Goal: Use online tool/utility: Utilize a website feature to perform a specific function

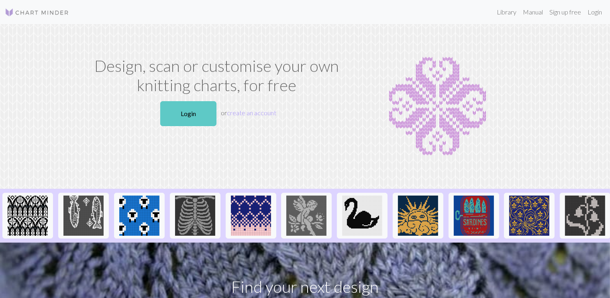
click at [208, 117] on link "Login" at bounding box center [188, 113] width 56 height 25
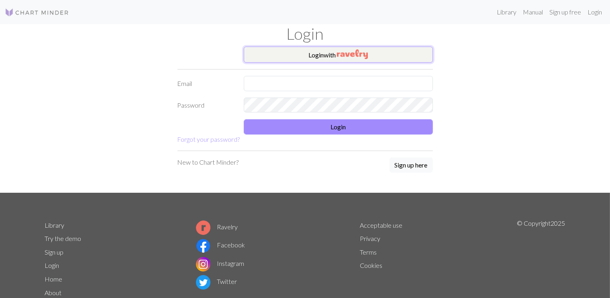
click at [379, 56] on button "Login with" at bounding box center [338, 55] width 189 height 16
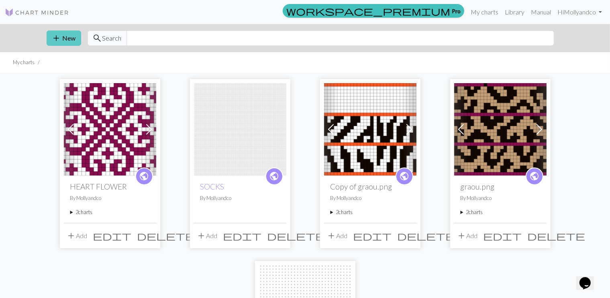
click at [62, 38] on button "add New" at bounding box center [64, 38] width 35 height 15
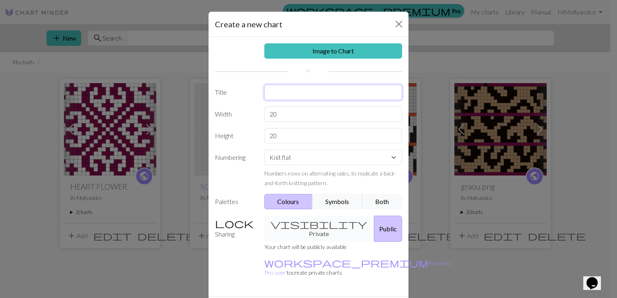
click at [315, 92] on input "text" at bounding box center [333, 92] width 138 height 15
type input "MITAINE IRLANDAISE DD"
drag, startPoint x: 297, startPoint y: 117, endPoint x: 260, endPoint y: 115, distance: 37.4
click at [260, 115] on div "20" at bounding box center [334, 113] width 148 height 15
type input "23"
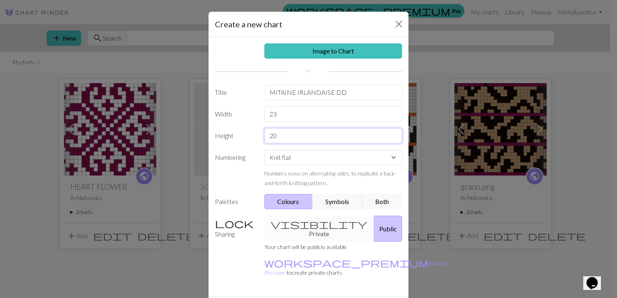
drag, startPoint x: 280, startPoint y: 138, endPoint x: 253, endPoint y: 135, distance: 27.9
click at [253, 135] on div "Height 20" at bounding box center [308, 135] width 197 height 15
type input "82"
click at [344, 159] on select "Knit flat Knit in the round Lace knitting Cross stitch" at bounding box center [333, 157] width 138 height 15
select select "round"
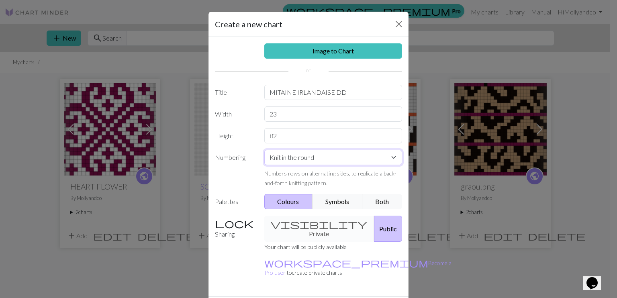
click at [264, 150] on select "Knit flat Knit in the round Lace knitting Cross stitch" at bounding box center [333, 157] width 138 height 15
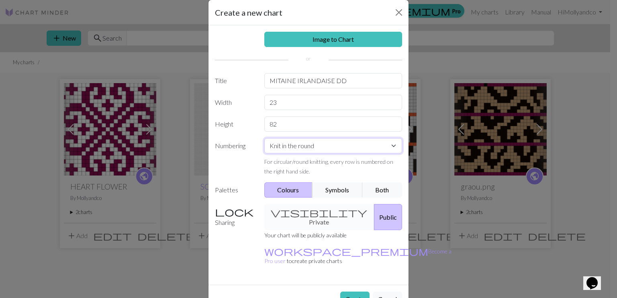
scroll to position [18, 0]
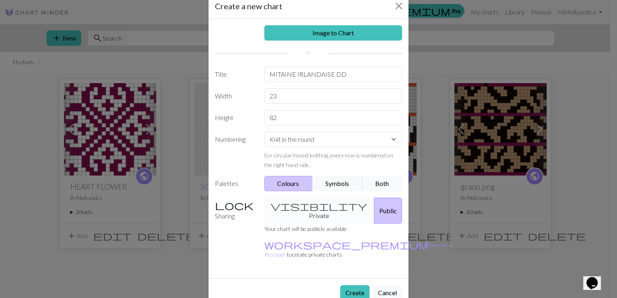
click at [378, 184] on button "Both" at bounding box center [382, 183] width 40 height 15
click at [352, 285] on button "Create" at bounding box center [354, 292] width 29 height 15
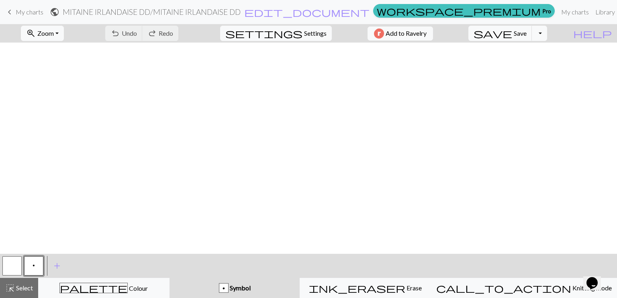
scroll to position [490, 0]
click at [251, 289] on span "Symbol" at bounding box center [240, 288] width 22 height 8
click at [251, 285] on span "Symbol" at bounding box center [240, 288] width 22 height 8
click at [57, 264] on span "add" at bounding box center [57, 265] width 10 height 11
click at [16, 265] on button "button" at bounding box center [11, 265] width 19 height 19
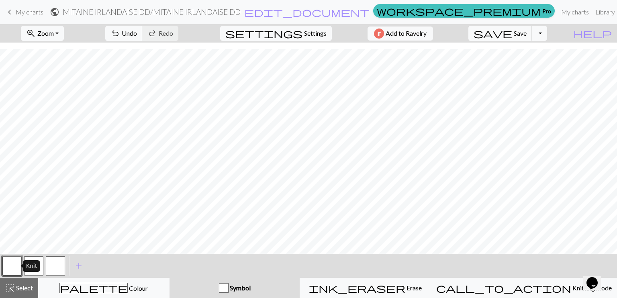
click at [17, 262] on button "button" at bounding box center [11, 265] width 19 height 19
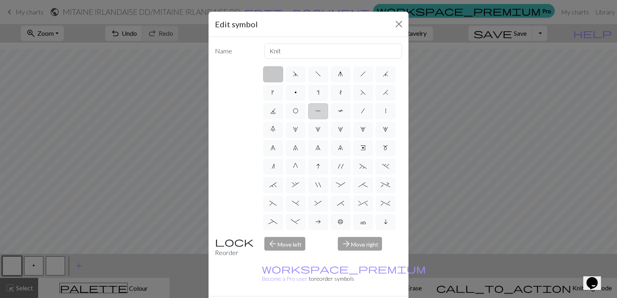
click at [328, 112] on label "P" at bounding box center [318, 111] width 20 height 16
click at [321, 111] on input "P" at bounding box center [317, 108] width 5 height 5
radio input "true"
type input "purl"
drag, startPoint x: 354, startPoint y: 291, endPoint x: 347, endPoint y: 289, distance: 7.2
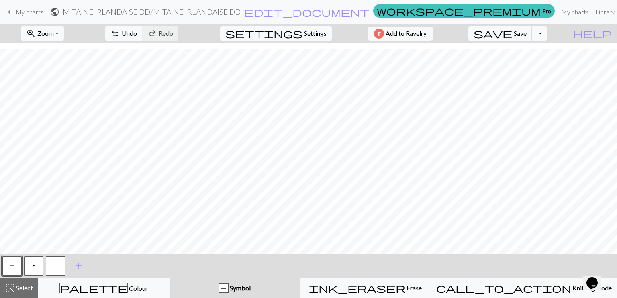
click at [31, 265] on button "p" at bounding box center [33, 265] width 19 height 19
click at [35, 259] on button "p" at bounding box center [33, 265] width 19 height 19
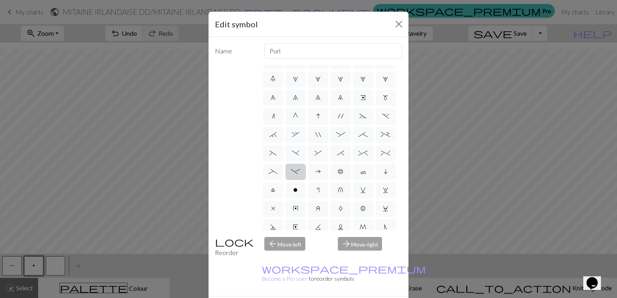
scroll to position [28, 0]
